Goal: Navigation & Orientation: Find specific page/section

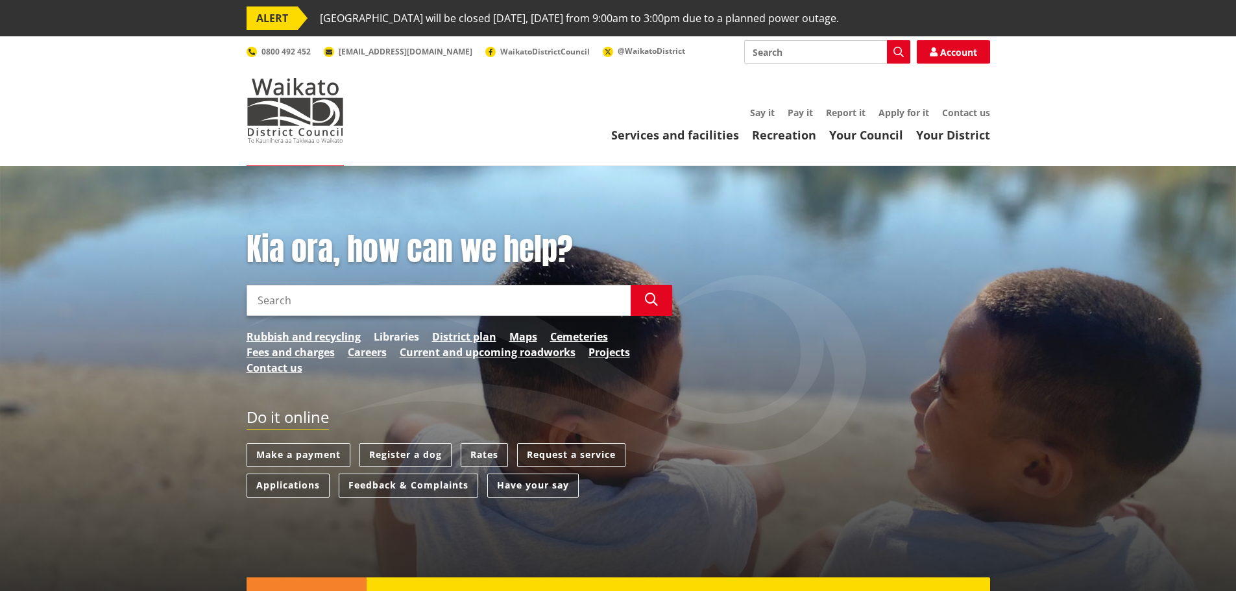
click at [391, 334] on link "Libraries" at bounding box center [396, 337] width 45 height 16
click at [406, 332] on link "Libraries" at bounding box center [396, 337] width 45 height 16
click at [393, 337] on link "Libraries" at bounding box center [396, 337] width 45 height 16
